Goal: Find specific page/section: Find specific page/section

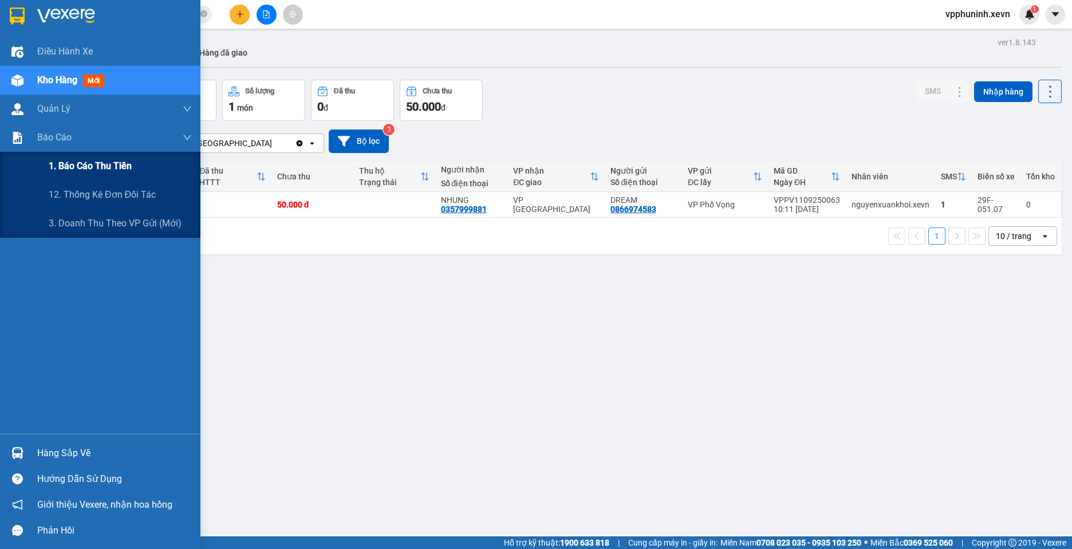
click at [92, 167] on span "1. Báo cáo thu tiền" at bounding box center [90, 166] width 83 height 14
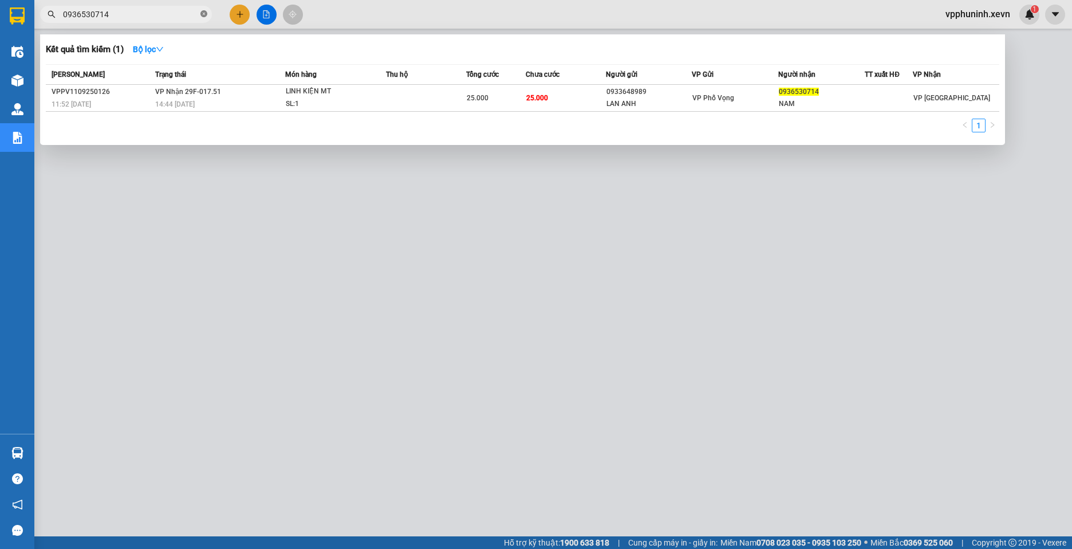
click at [200, 19] on span at bounding box center [203, 14] width 7 height 11
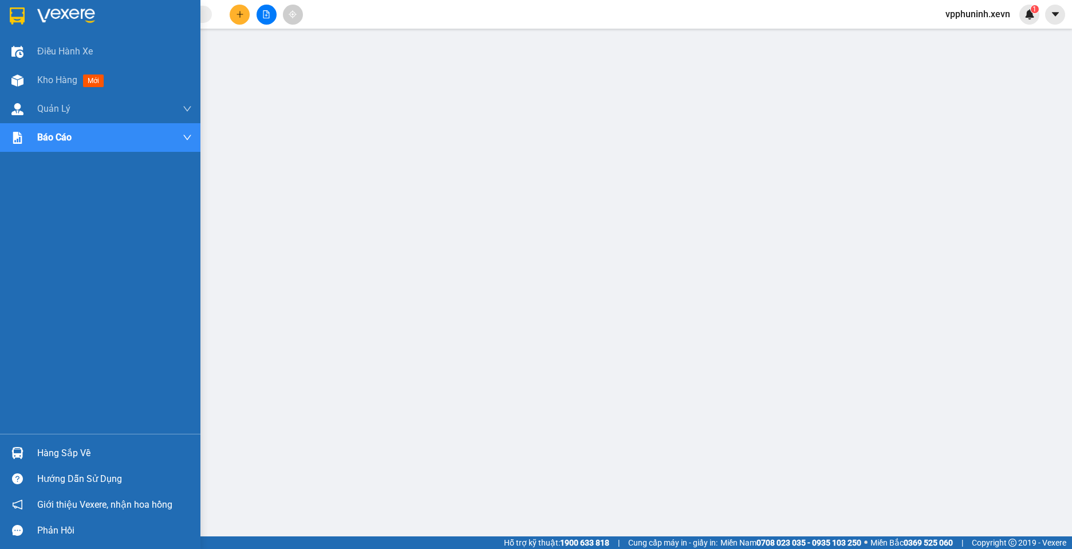
click at [24, 452] on div at bounding box center [17, 453] width 20 height 20
click at [21, 84] on img at bounding box center [17, 80] width 12 height 12
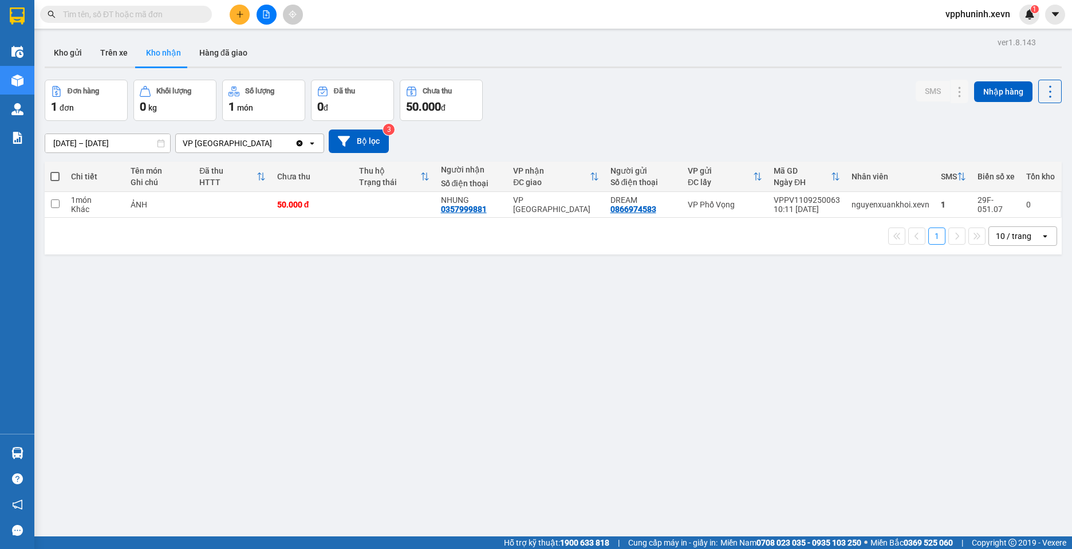
click at [30, 451] on div "Hàng sắp về" at bounding box center [17, 453] width 34 height 26
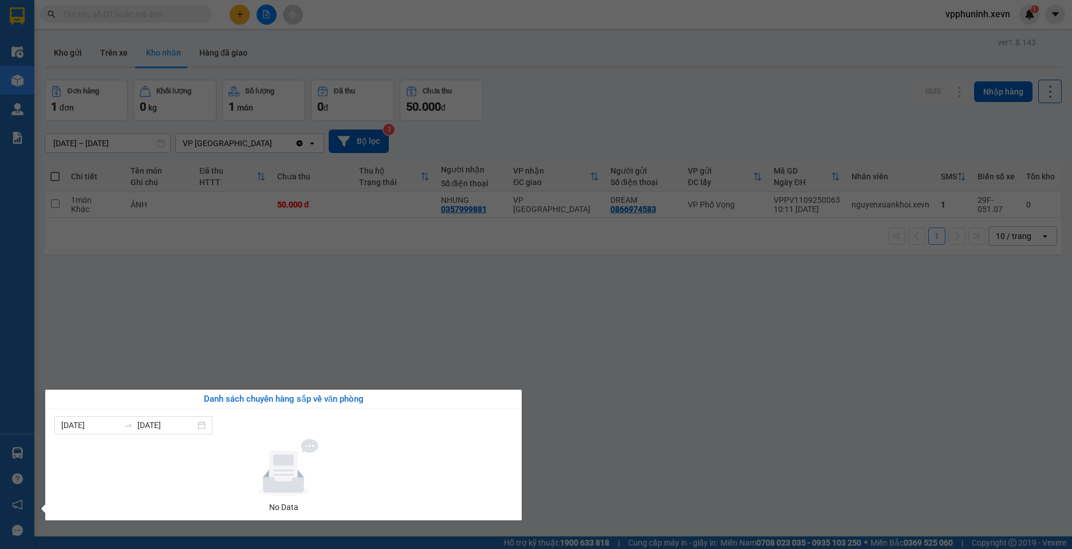
click at [770, 435] on section "Kết quả tìm kiếm ( 1 ) Bộ lọc Mã ĐH Trạng thái Món hàng Thu hộ Tổng cước Chưa c…" at bounding box center [536, 274] width 1072 height 549
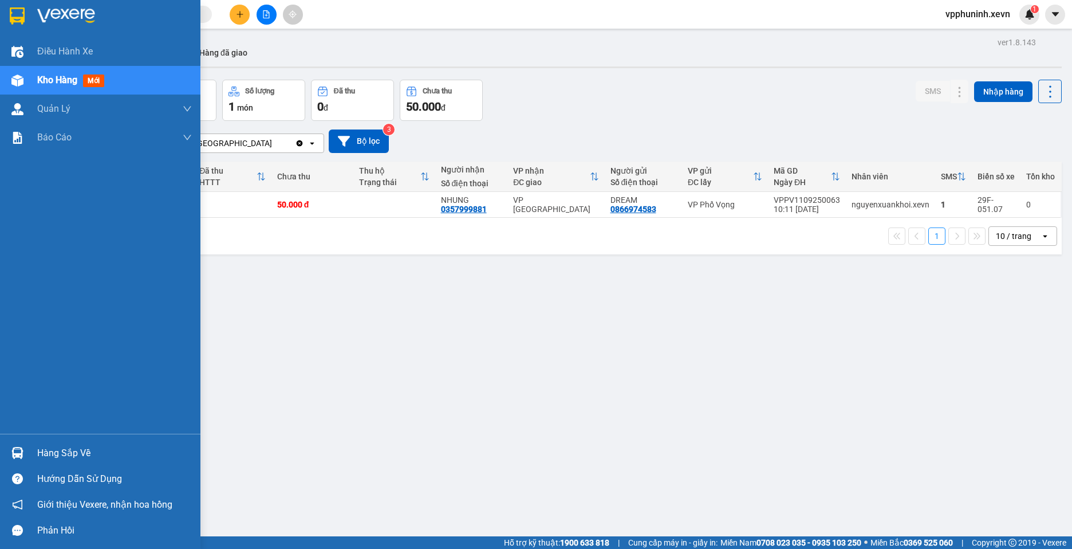
click at [26, 459] on div at bounding box center [17, 453] width 20 height 20
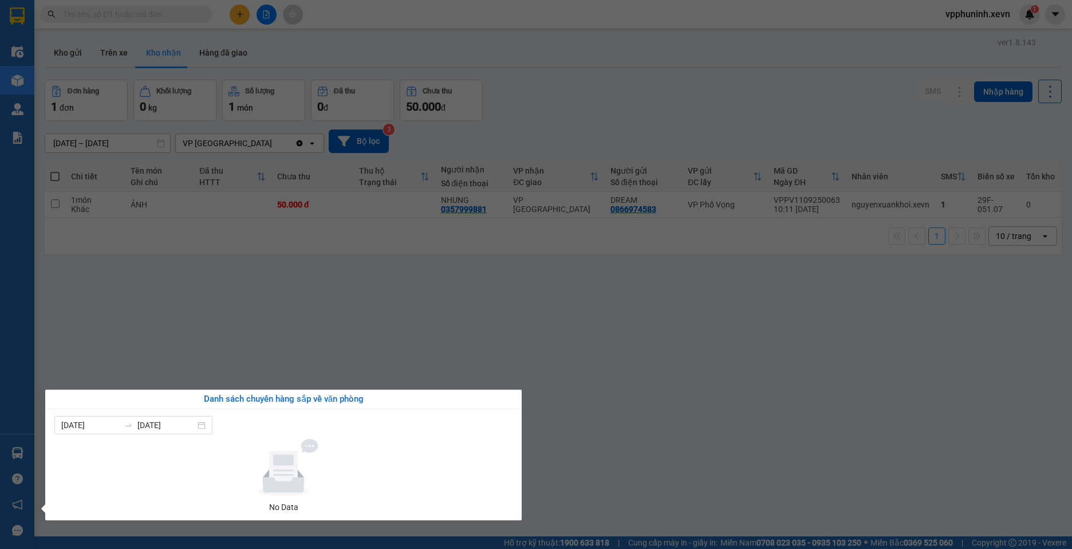
click at [648, 392] on section "Kết quả tìm kiếm ( 1 ) Bộ lọc Mã ĐH Trạng thái Món hàng Thu hộ Tổng cước Chưa c…" at bounding box center [536, 274] width 1072 height 549
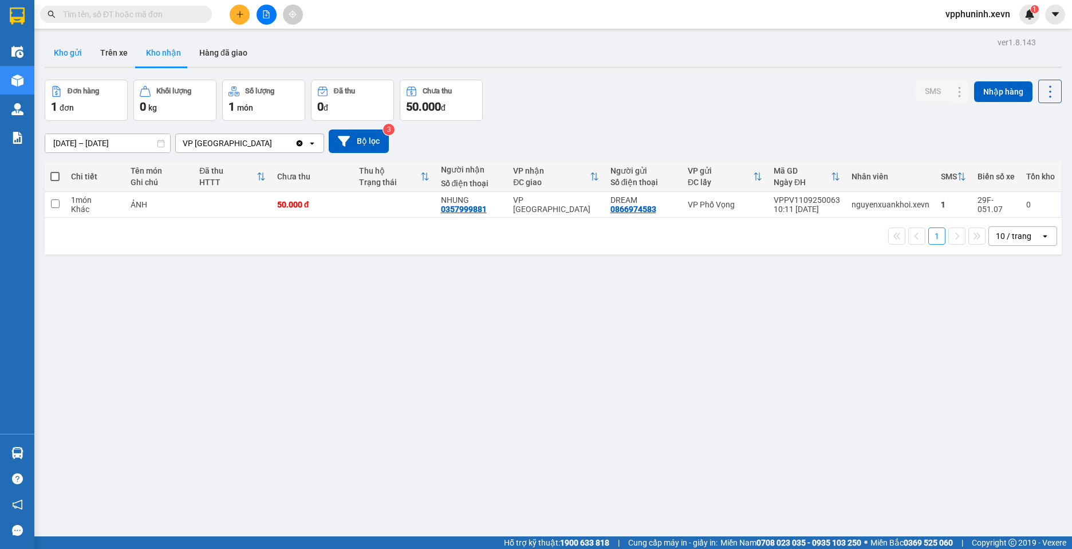
click at [72, 56] on button "Kho gửi" at bounding box center [68, 52] width 46 height 27
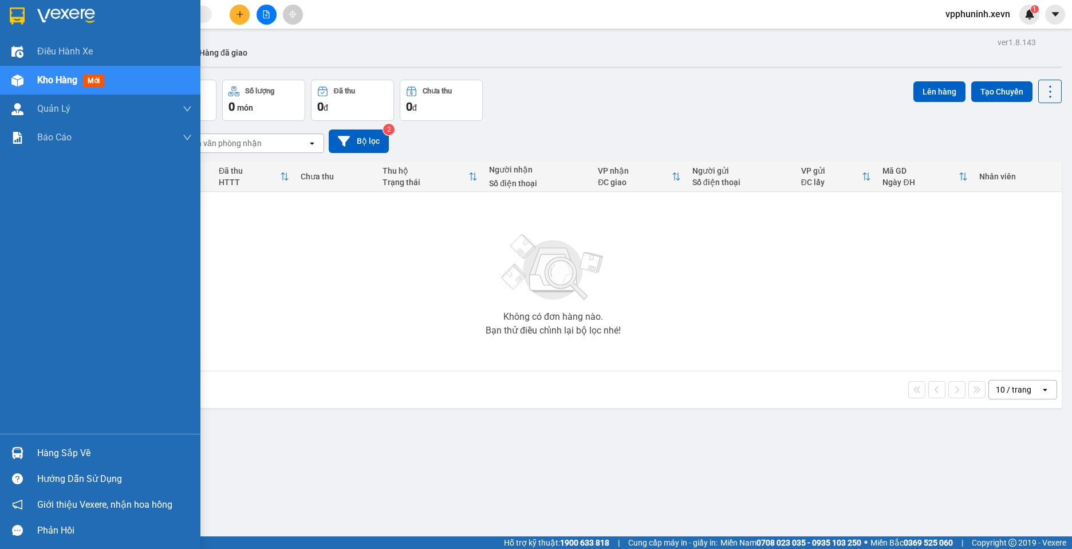
click at [25, 453] on div at bounding box center [17, 453] width 20 height 20
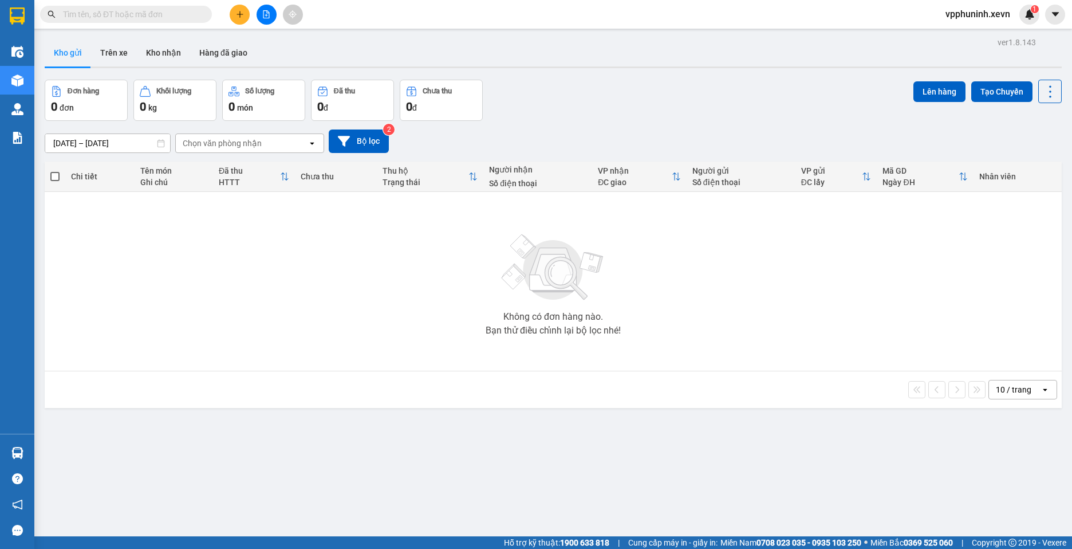
click at [643, 444] on section "Kết quả tìm kiếm ( 1 ) Bộ lọc Mã ĐH Trạng thái Món hàng Thu hộ Tổng cước Chưa c…" at bounding box center [536, 274] width 1072 height 549
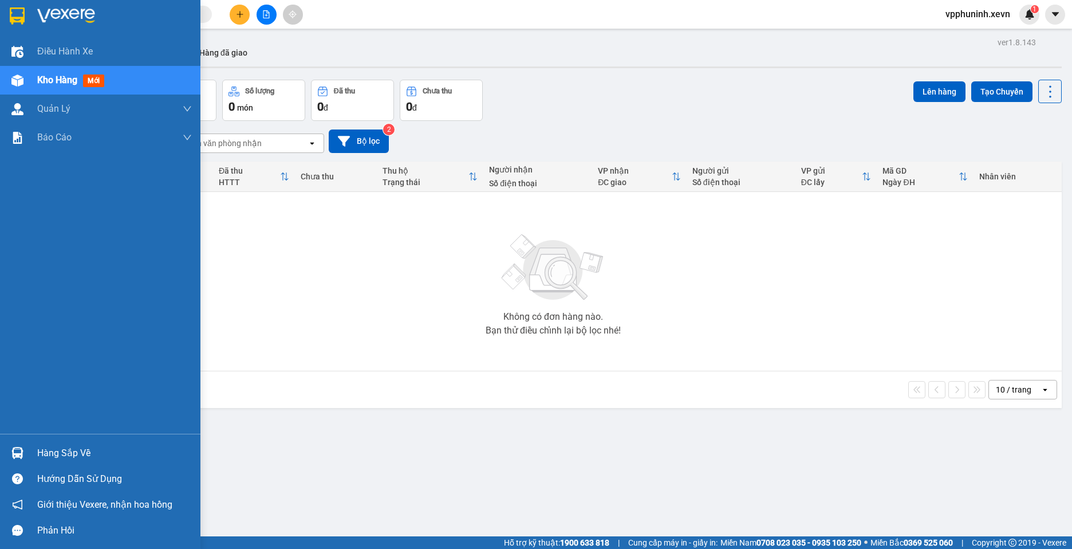
click at [17, 455] on img at bounding box center [17, 453] width 12 height 12
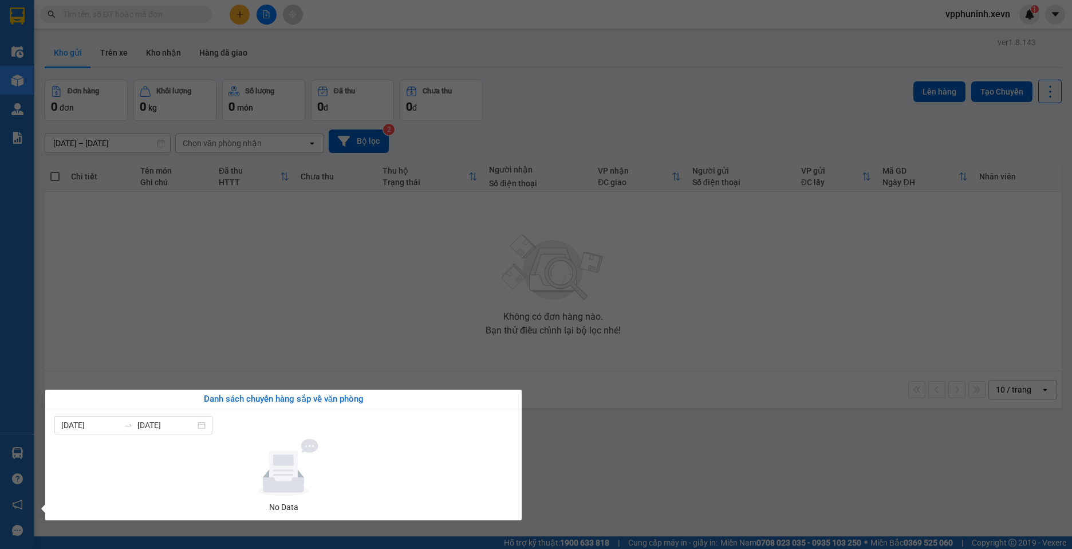
click at [738, 467] on section "Kết quả tìm kiếm ( 1 ) Bộ lọc Mã ĐH Trạng thái Món hàng Thu hộ Tổng cước Chưa c…" at bounding box center [536, 274] width 1072 height 549
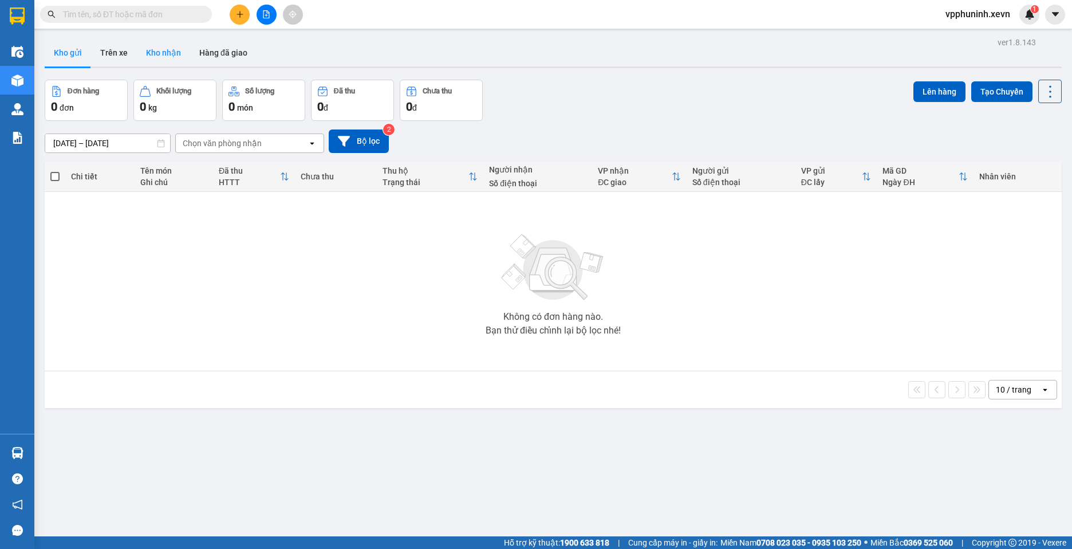
click at [162, 61] on button "Kho nhận" at bounding box center [163, 52] width 53 height 27
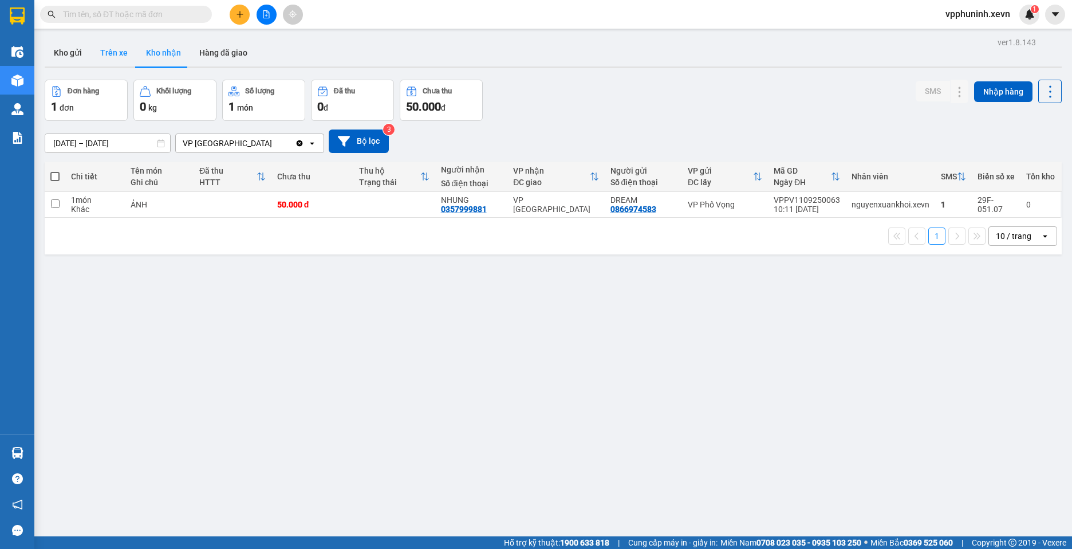
click at [115, 57] on button "Trên xe" at bounding box center [114, 52] width 46 height 27
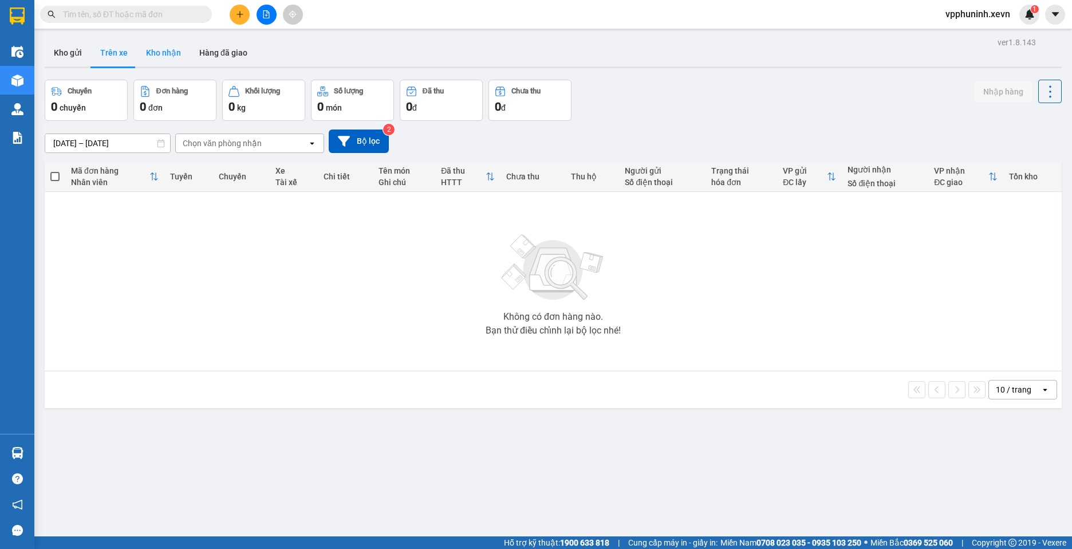
click at [176, 58] on button "Kho nhận" at bounding box center [163, 52] width 53 height 27
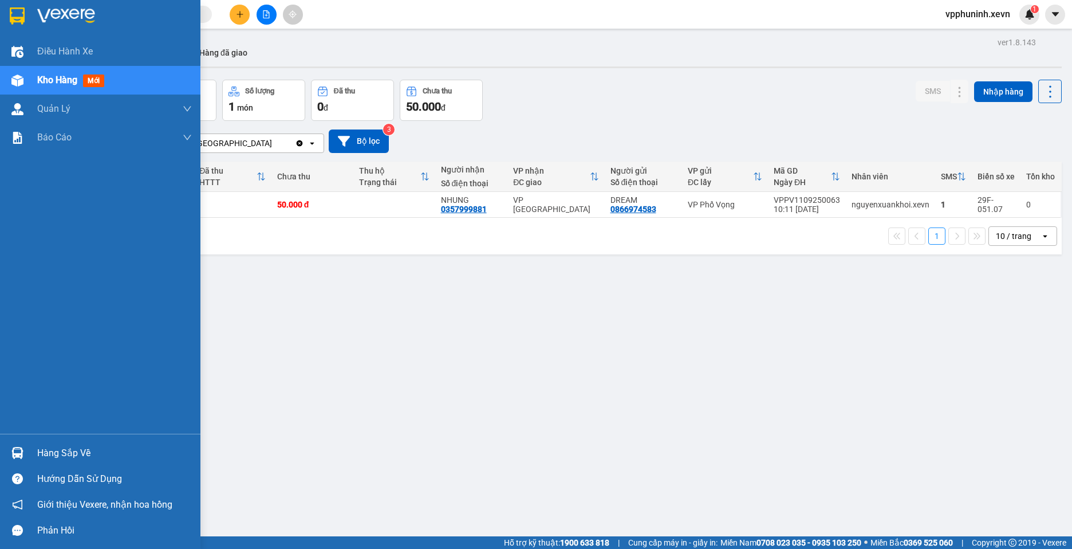
click at [15, 460] on div at bounding box center [17, 453] width 20 height 20
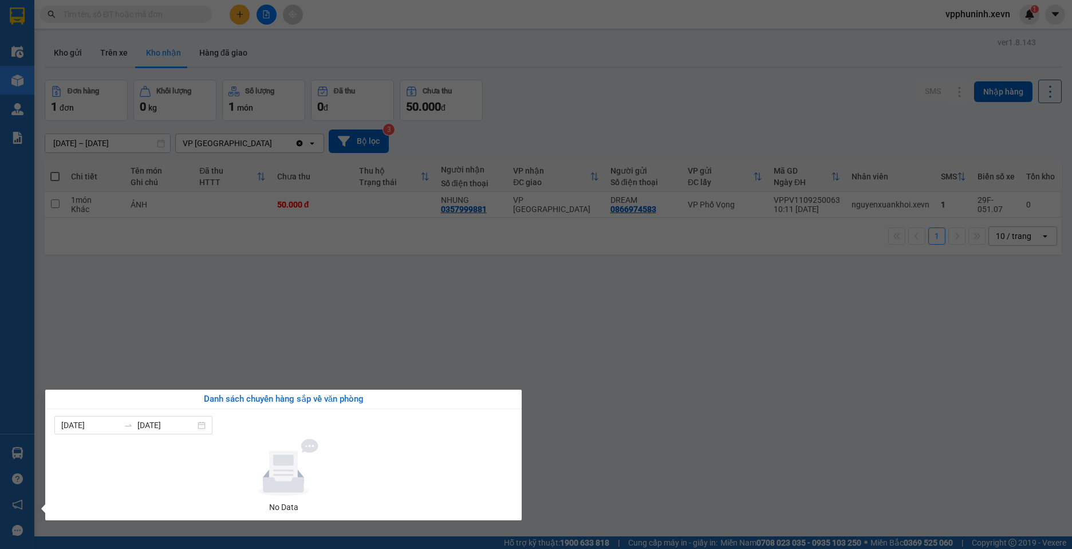
click at [863, 464] on section "Kết quả tìm kiếm ( 1 ) Bộ lọc Mã ĐH Trạng thái Món hàng Thu hộ Tổng cước Chưa c…" at bounding box center [536, 274] width 1072 height 549
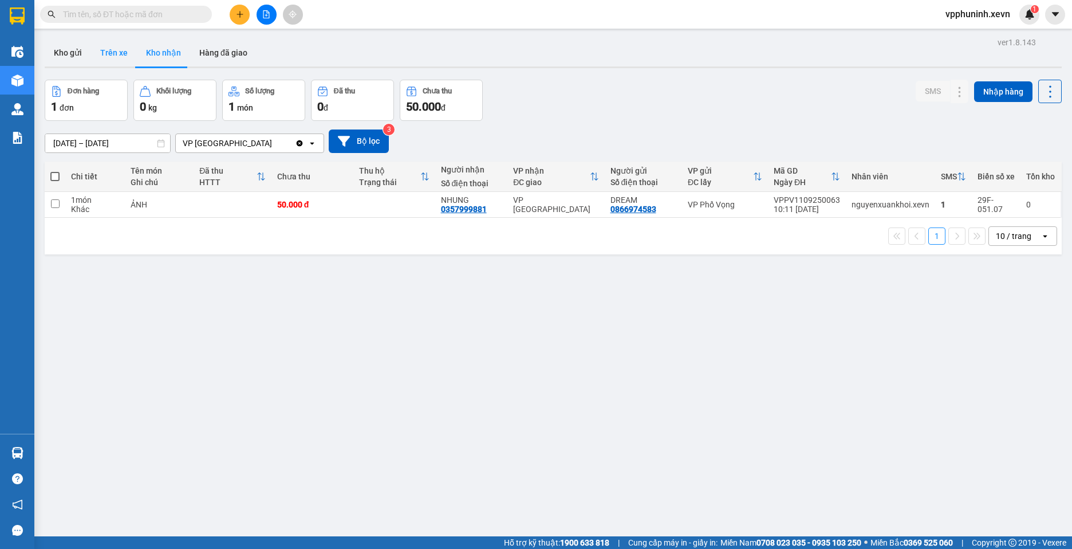
click at [105, 46] on button "Trên xe" at bounding box center [114, 52] width 46 height 27
type input "[DATE] – [DATE]"
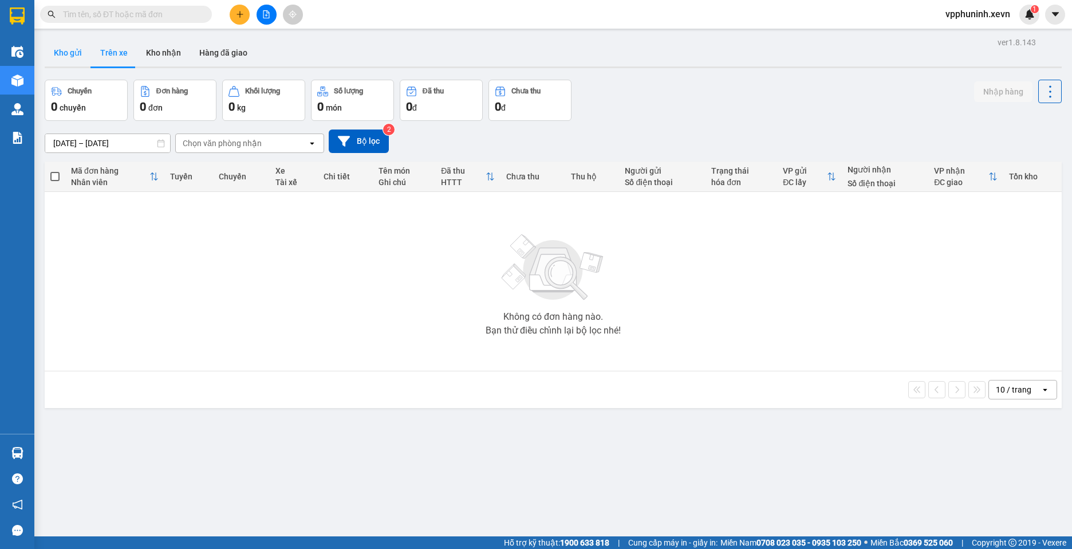
click at [65, 45] on button "Kho gửi" at bounding box center [68, 52] width 46 height 27
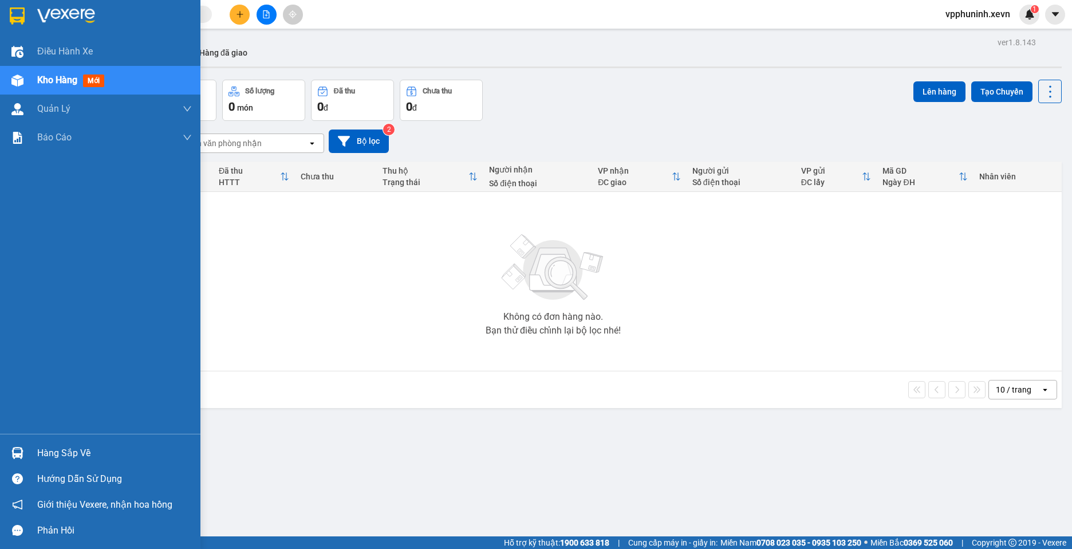
drag, startPoint x: 10, startPoint y: 452, endPoint x: 564, endPoint y: 510, distance: 556.3
click at [11, 453] on div at bounding box center [17, 453] width 20 height 20
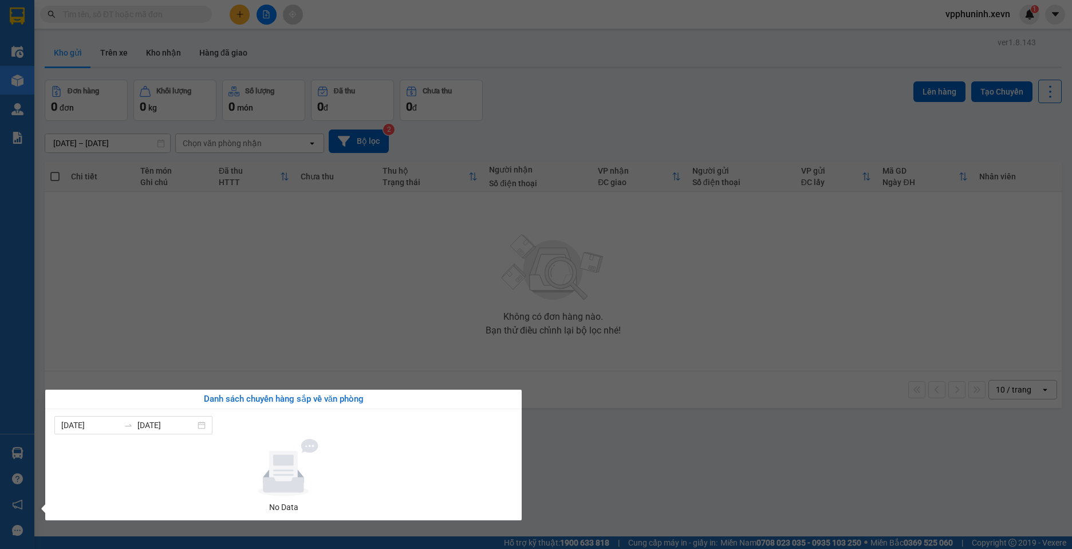
click at [558, 383] on section "Kết quả tìm kiếm ( 1 ) Bộ lọc Mã ĐH Trạng thái Món hàng Thu hộ Tổng cước Chưa c…" at bounding box center [536, 274] width 1072 height 549
